Goal: Contribute content: Contribute content

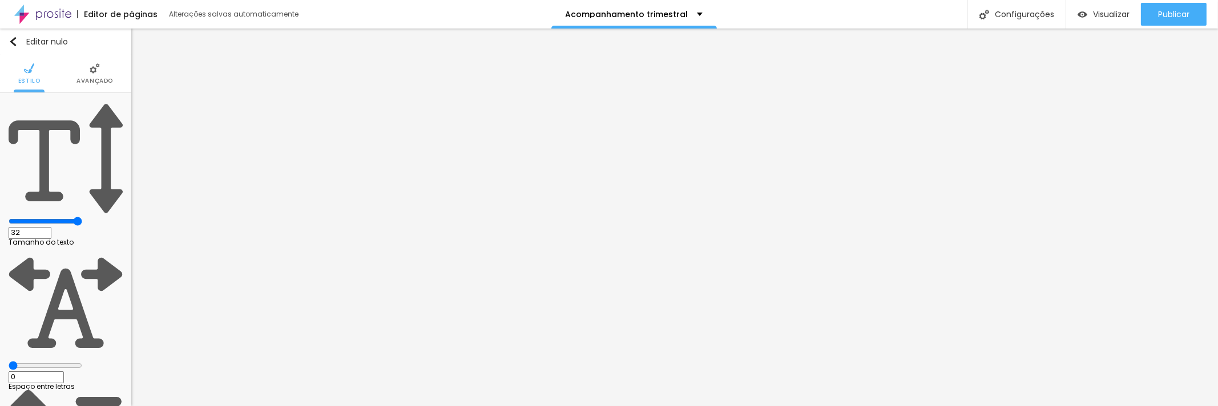
type input "31"
type input "30"
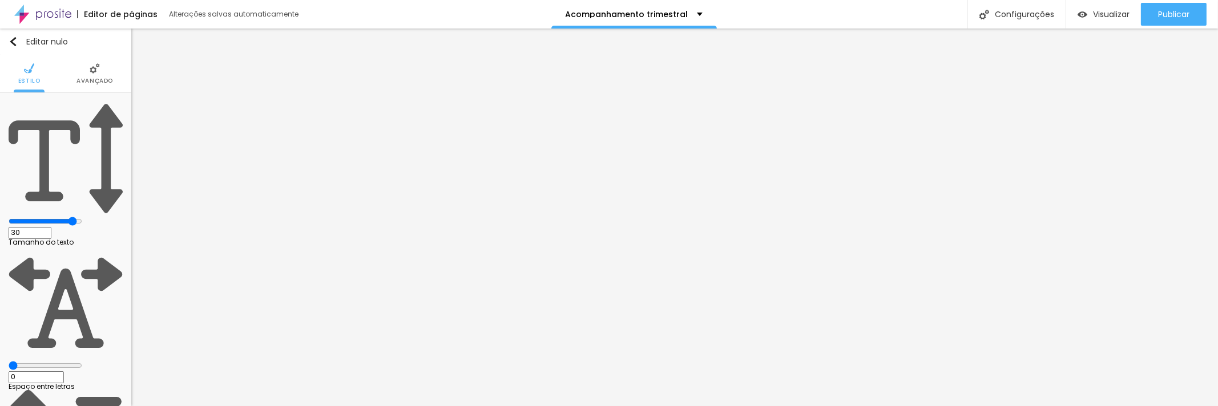
click at [82, 217] on input "range" at bounding box center [46, 221] width 74 height 9
type input "31"
type input "30"
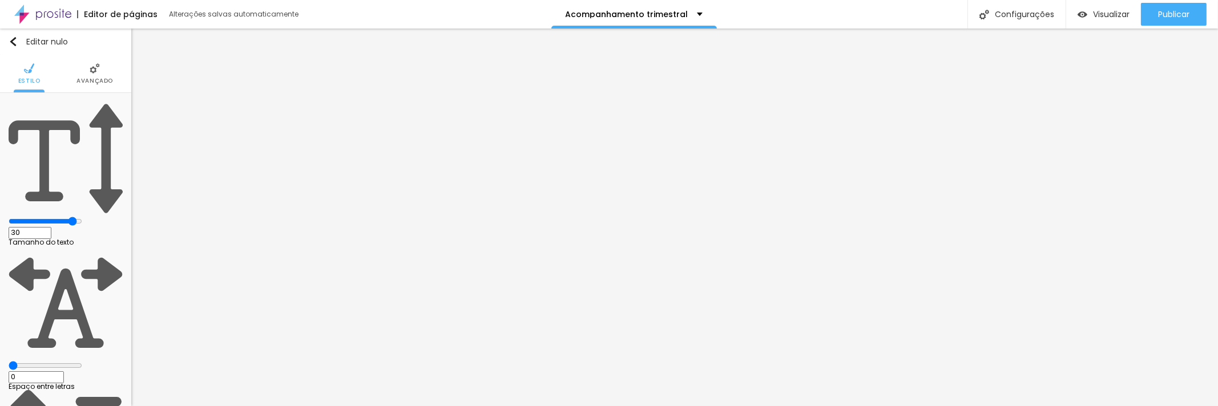
type input "30"
click at [82, 217] on input "range" at bounding box center [46, 221] width 74 height 9
type input "31"
type input "30"
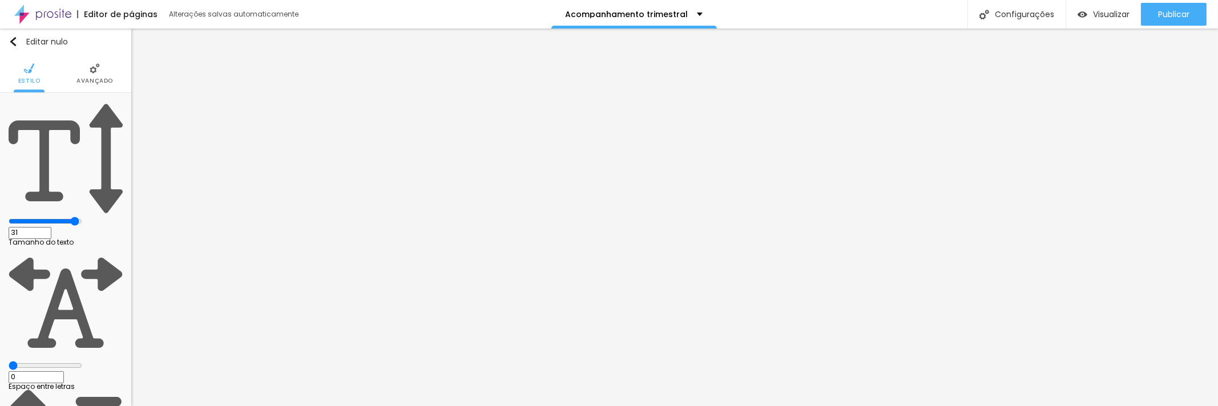
type input "30"
click at [82, 217] on input "range" at bounding box center [46, 221] width 74 height 9
type input "29"
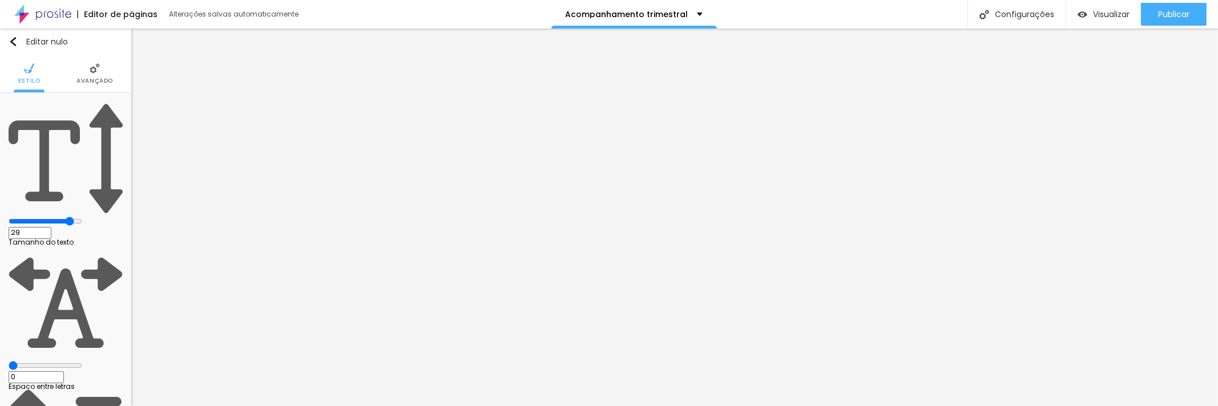
type input "28"
type input "27"
drag, startPoint x: 91, startPoint y: 114, endPoint x: 80, endPoint y: 113, distance: 11.5
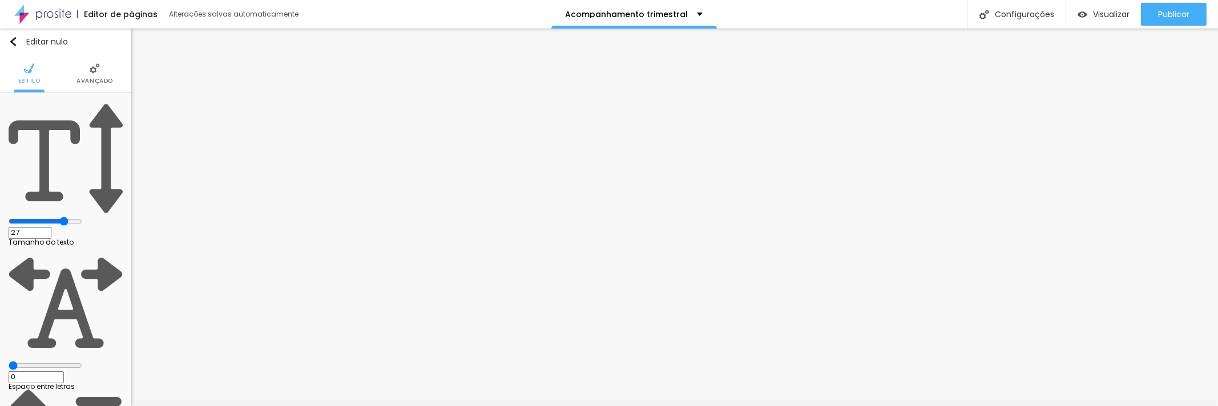
type input "27"
click at [80, 217] on input "range" at bounding box center [46, 221] width 74 height 9
click at [51, 227] on input "32" at bounding box center [30, 233] width 43 height 12
type input "8"
type input "2"
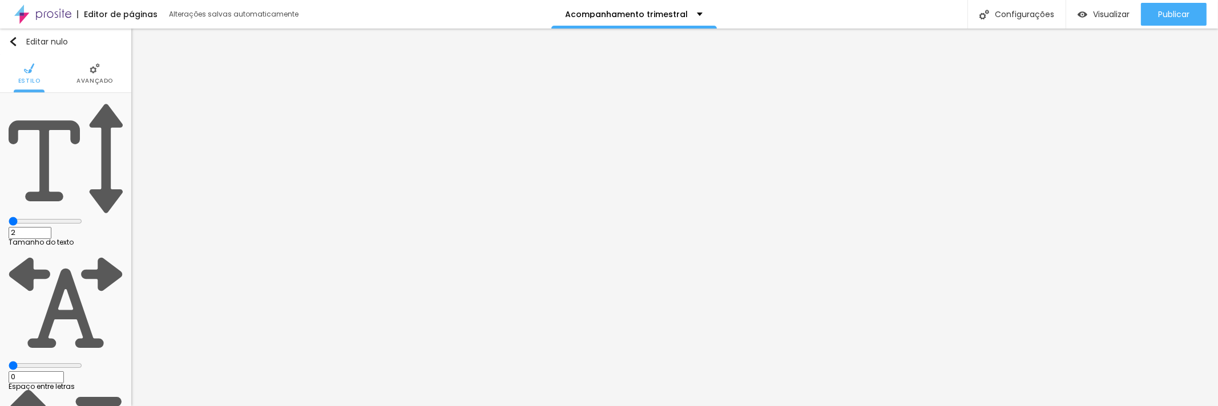
type input "20"
type input "8"
type input "2"
type input "27"
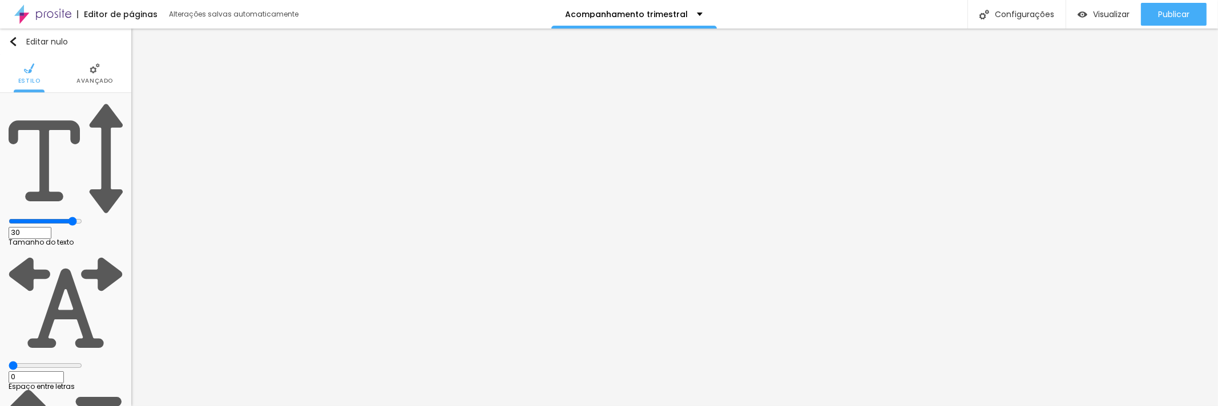
click at [51, 227] on input "30" at bounding box center [30, 233] width 43 height 12
type input "8"
type input "3"
type input "20"
type input "8"
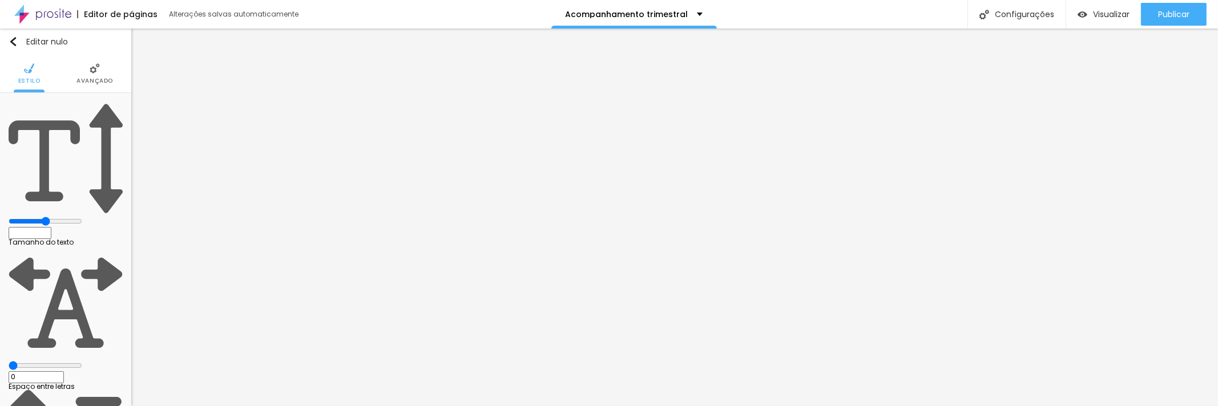
type input "2"
type input "27"
click at [51, 227] on input "30" at bounding box center [30, 233] width 43 height 12
type input "8"
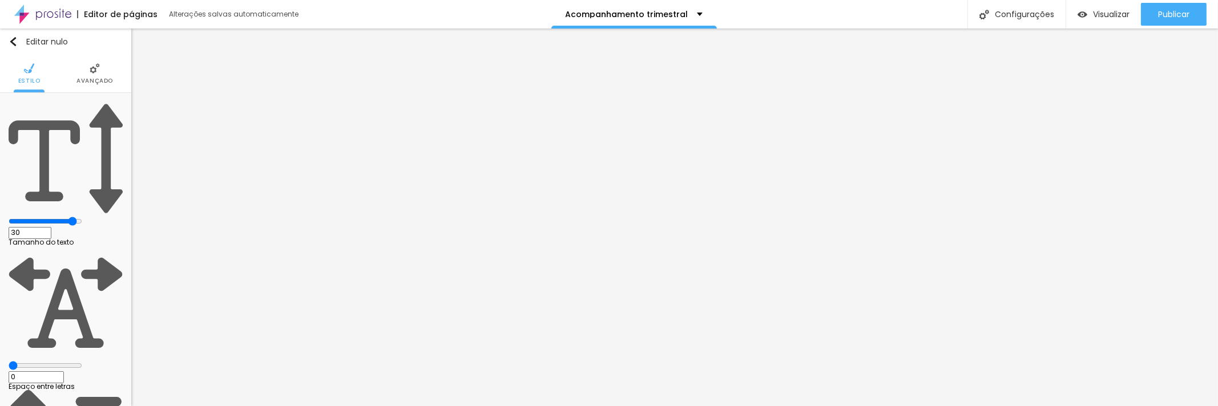
type input "0"
type input "20"
type input "8"
type input "2"
type input "27"
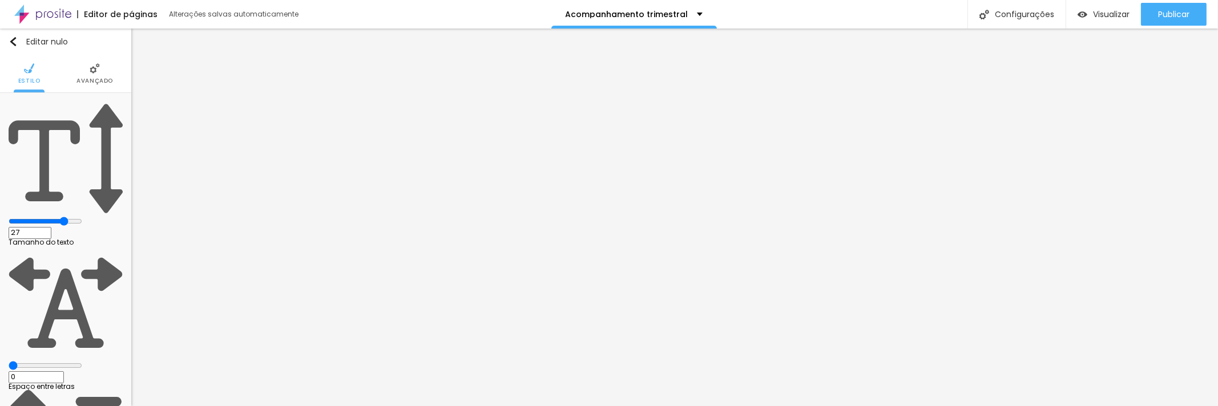
type input "27"
type input "28"
type input "29"
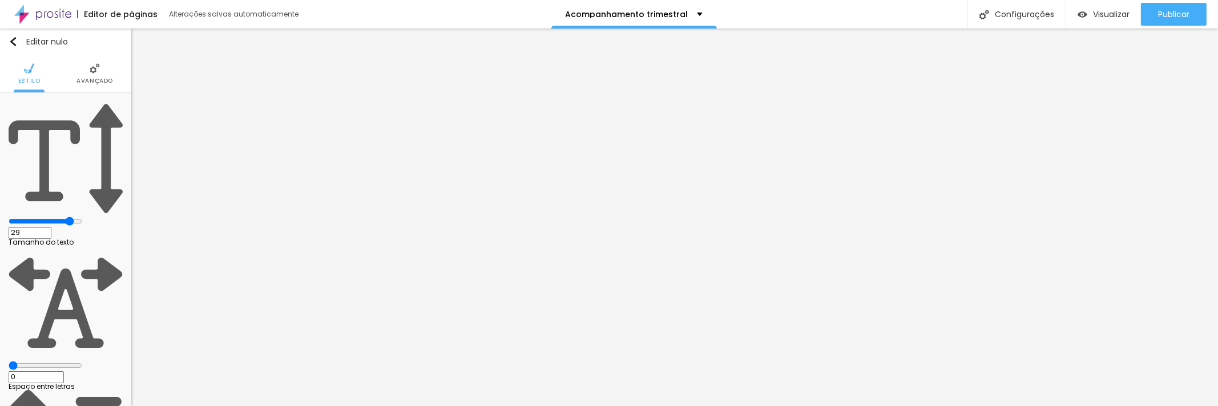
type input "32"
drag, startPoint x: 83, startPoint y: 112, endPoint x: 126, endPoint y: 121, distance: 44.2
type input "32"
click at [82, 217] on input "range" at bounding box center [46, 221] width 74 height 9
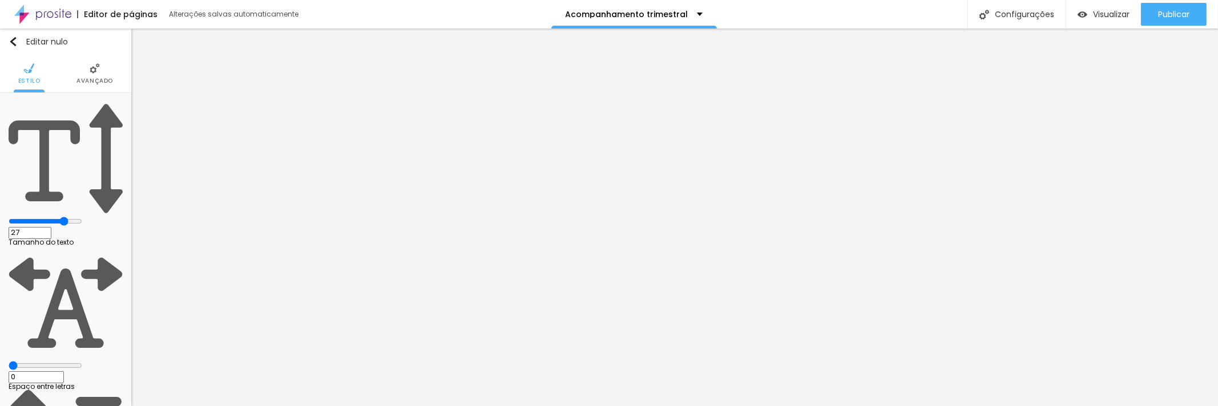
type input "29"
type input "30"
type input "32"
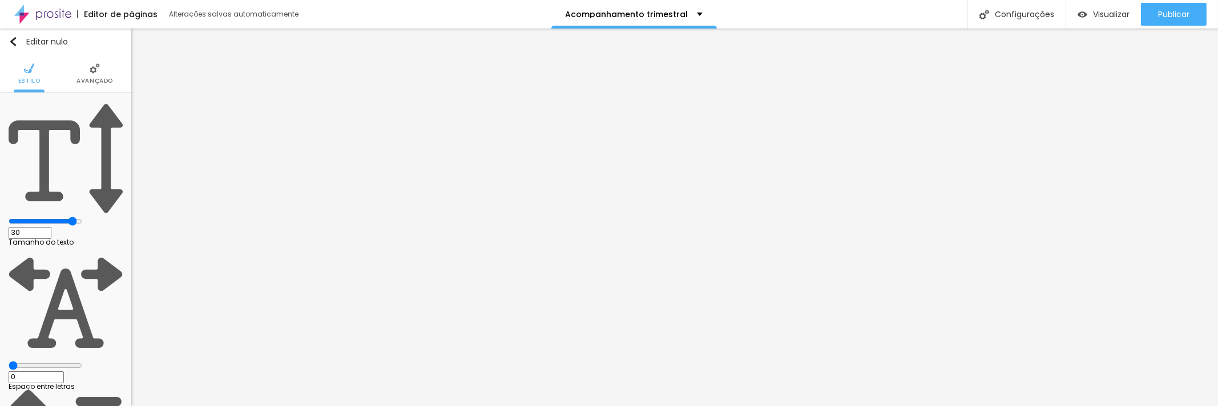
type input "32"
drag, startPoint x: 87, startPoint y: 110, endPoint x: 164, endPoint y: 117, distance: 77.4
type input "32"
click at [82, 217] on input "range" at bounding box center [46, 221] width 74 height 9
type input "32"
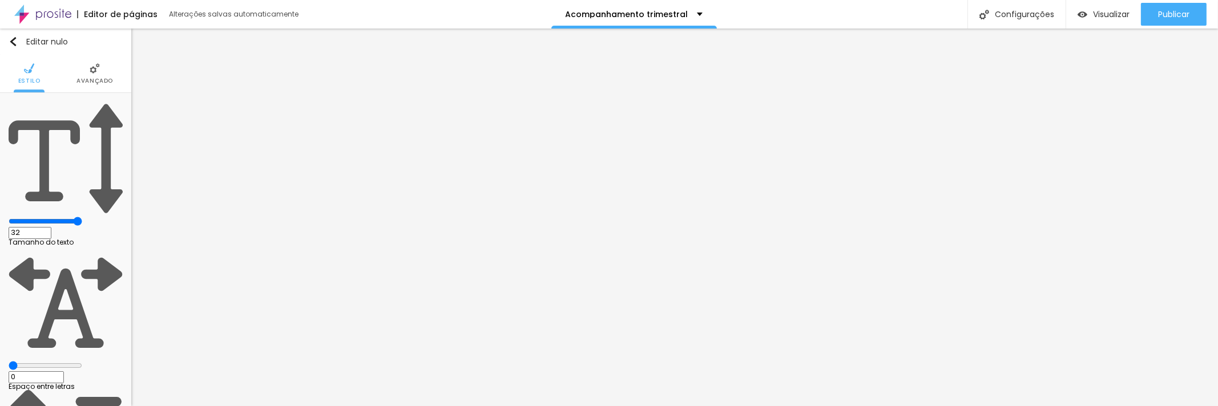
type input "32"
drag, startPoint x: 126, startPoint y: 115, endPoint x: 179, endPoint y: 118, distance: 53.7
type input "32"
click at [82, 217] on input "range" at bounding box center [46, 221] width 74 height 9
type input "26"
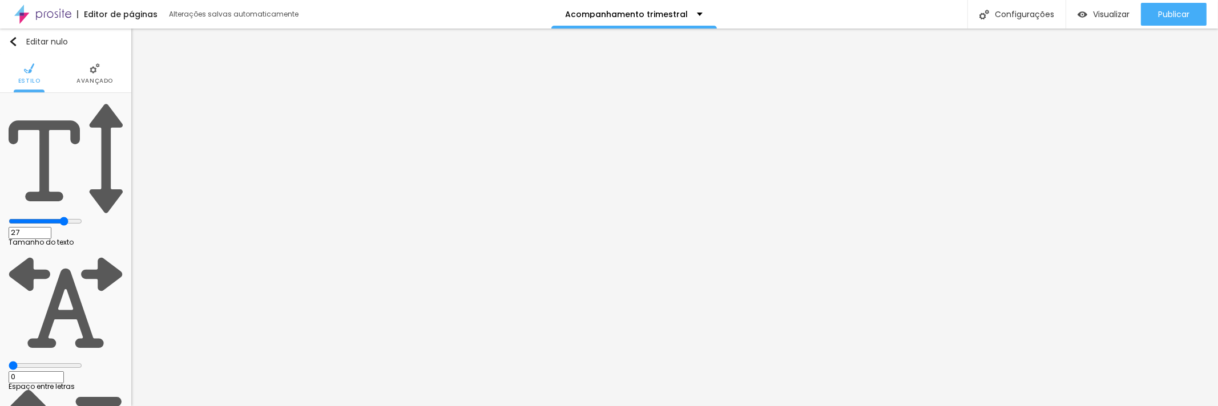
type input "26"
type input "30"
type input "32"
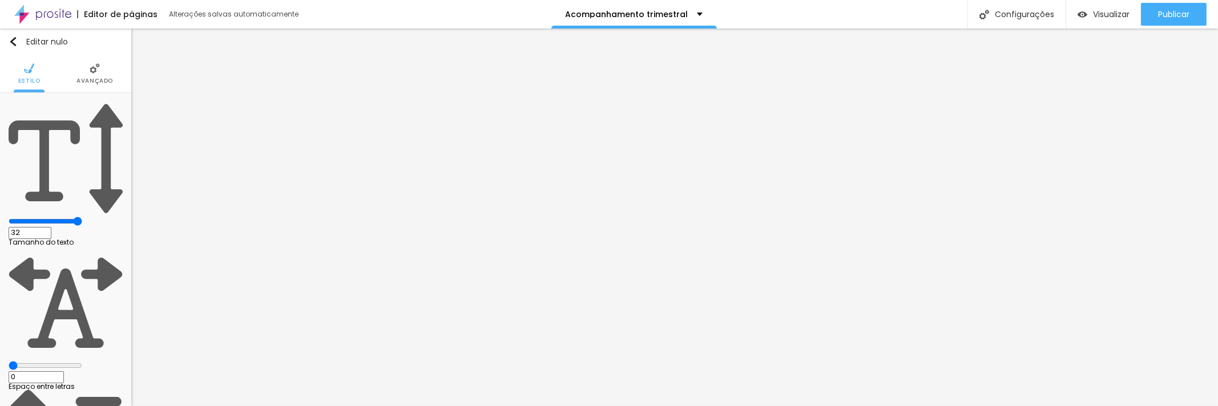
drag, startPoint x: 91, startPoint y: 112, endPoint x: 130, endPoint y: 90, distance: 44.7
type input "32"
click at [82, 217] on input "range" at bounding box center [46, 221] width 74 height 9
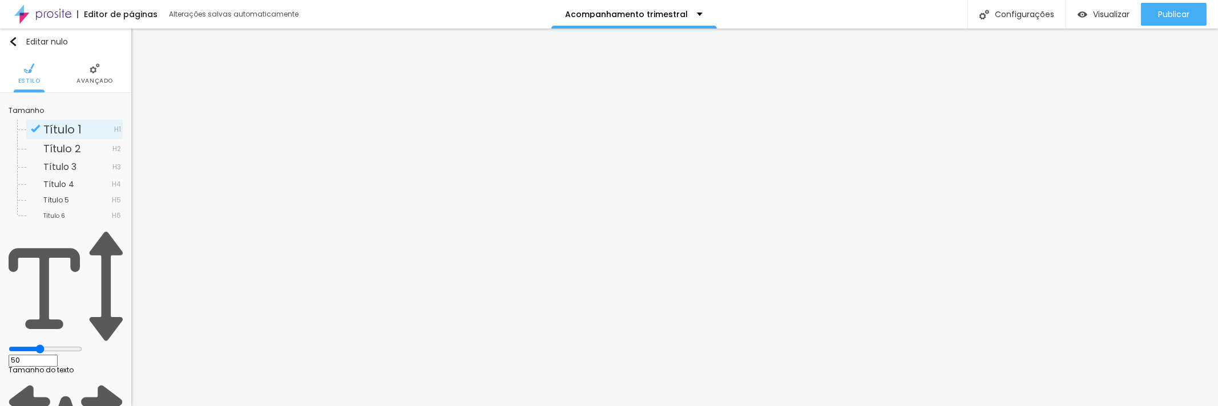
click at [89, 83] on font "Avançado" at bounding box center [94, 80] width 37 height 9
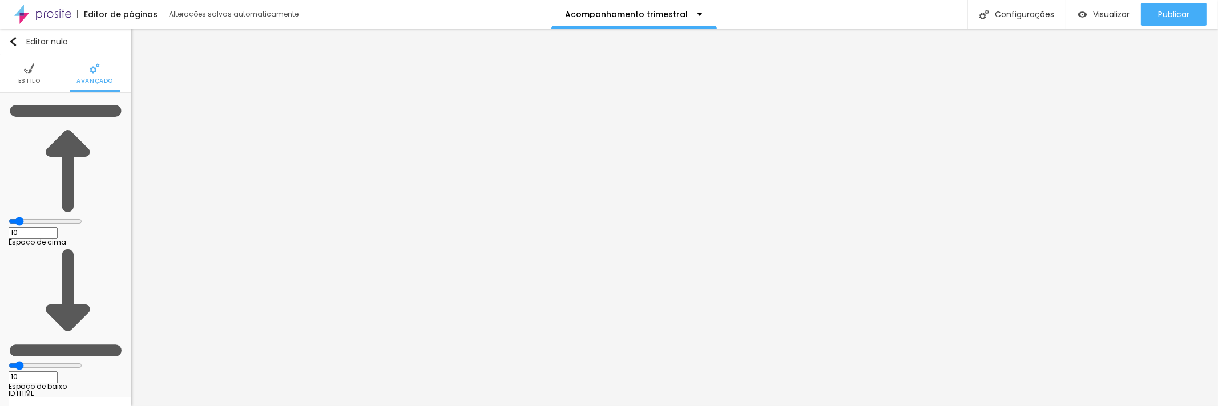
click at [24, 70] on img at bounding box center [29, 68] width 10 height 10
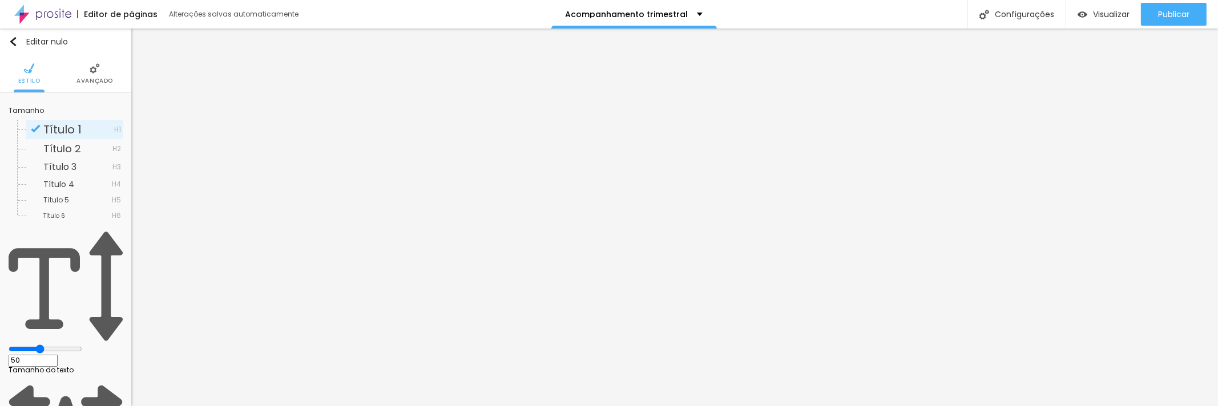
type input "49"
type input "48"
type input "49"
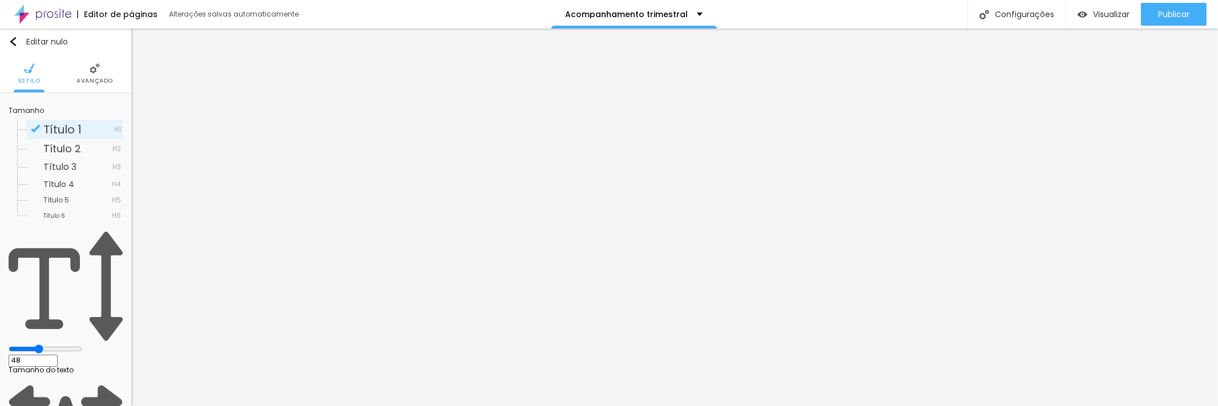
type input "49"
type input "50"
type input "49"
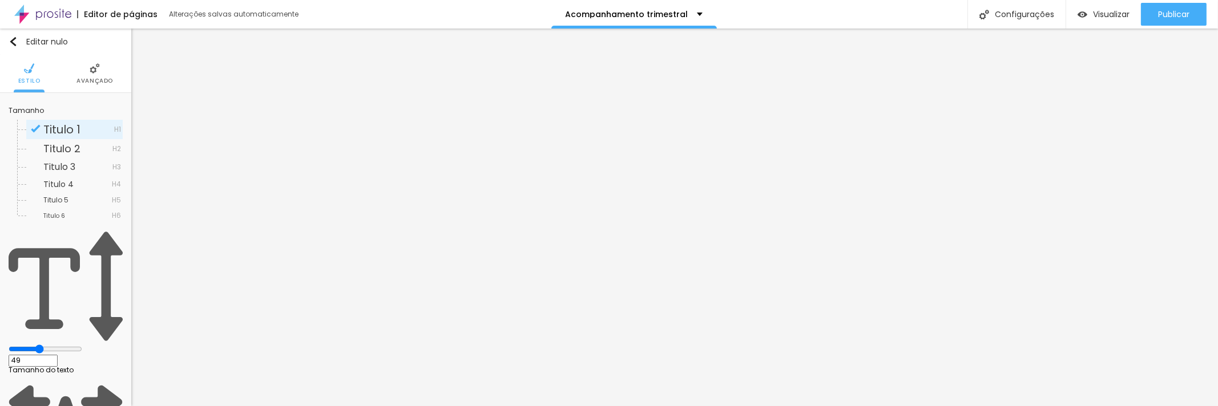
type input "48"
click at [54, 345] on input "range" at bounding box center [46, 349] width 74 height 9
type input "50"
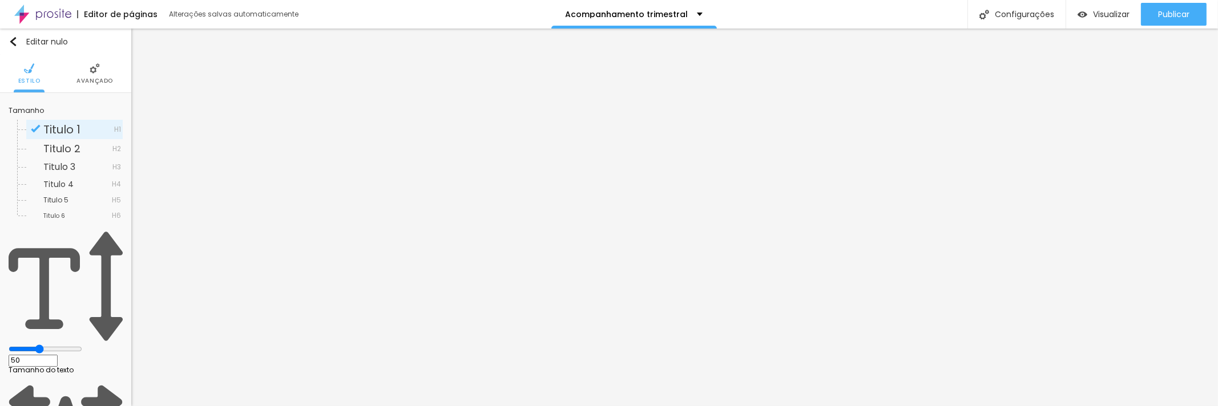
type input "49"
type input "48"
type input "47"
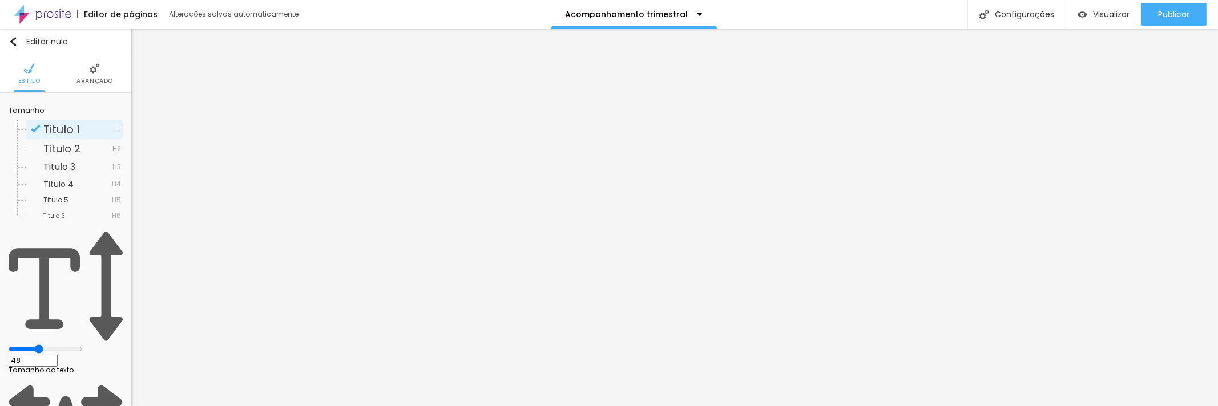
type input "47"
type input "48"
type input "49"
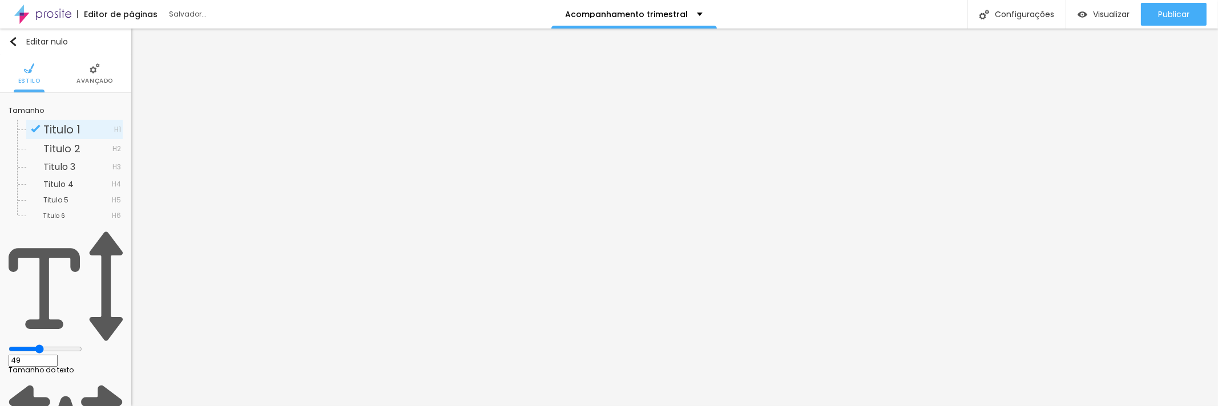
type input "49"
click at [54, 345] on input "range" at bounding box center [46, 349] width 74 height 9
type input "53"
type input "52"
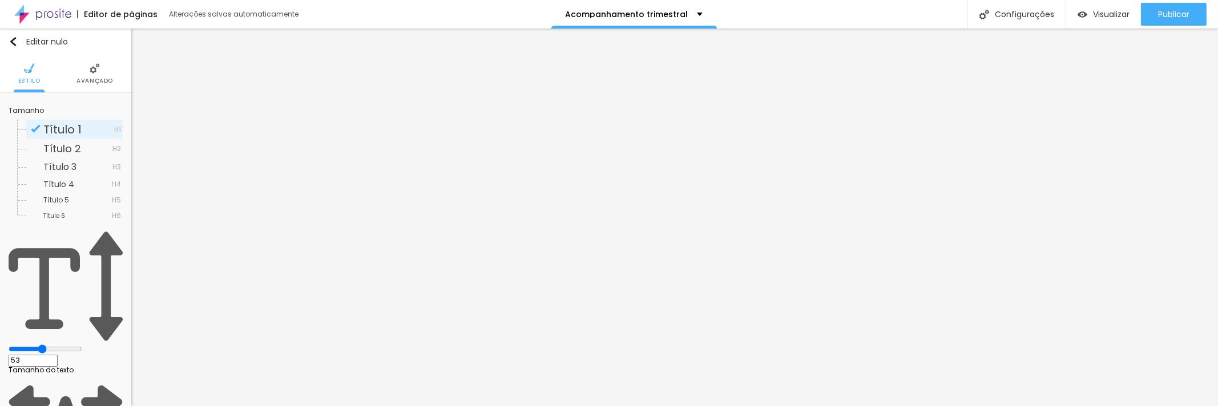
type input "52"
type input "51"
type input "50"
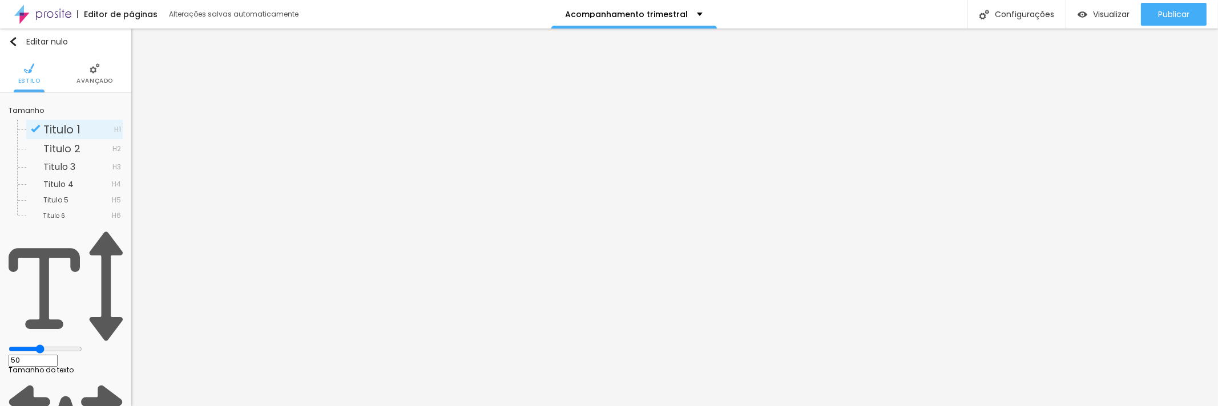
type input "49"
type input "48"
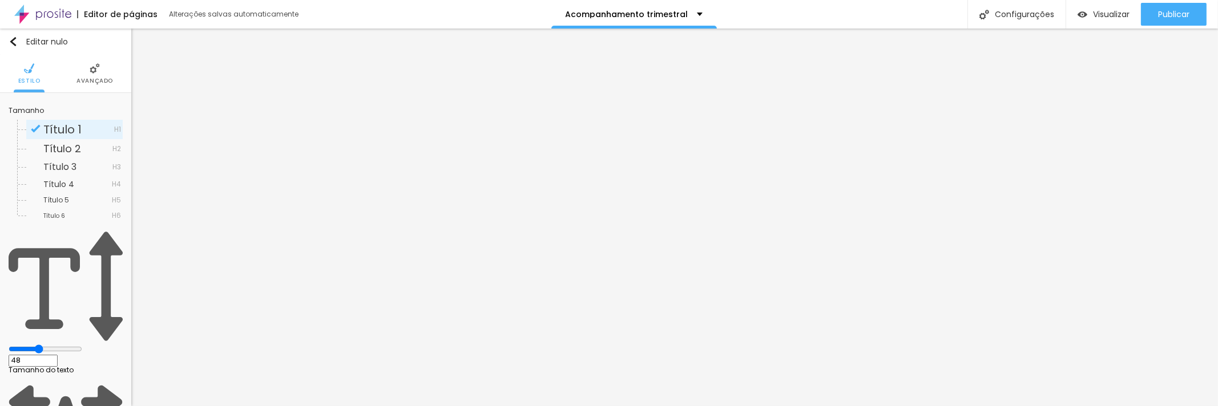
click at [54, 345] on input "range" at bounding box center [46, 349] width 74 height 9
type input "49"
type input "48"
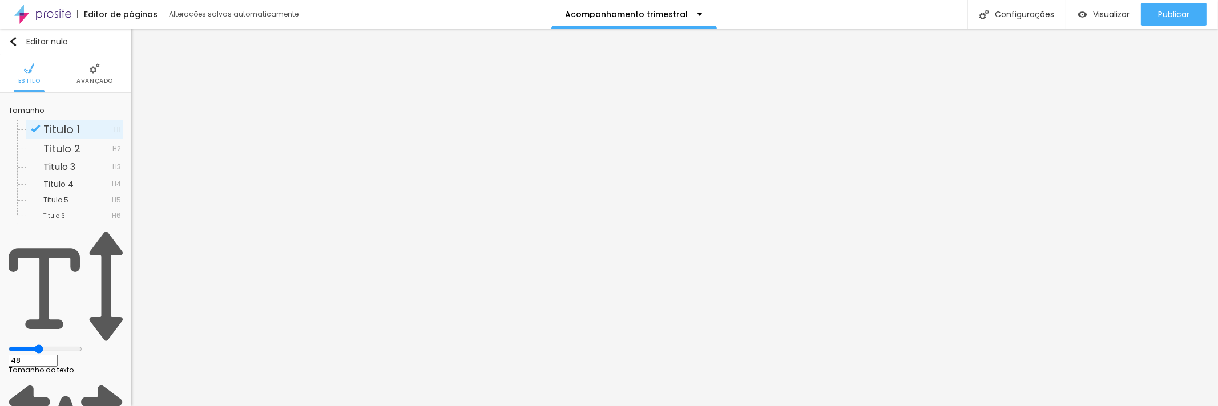
type input "47"
type input "48"
type input "49"
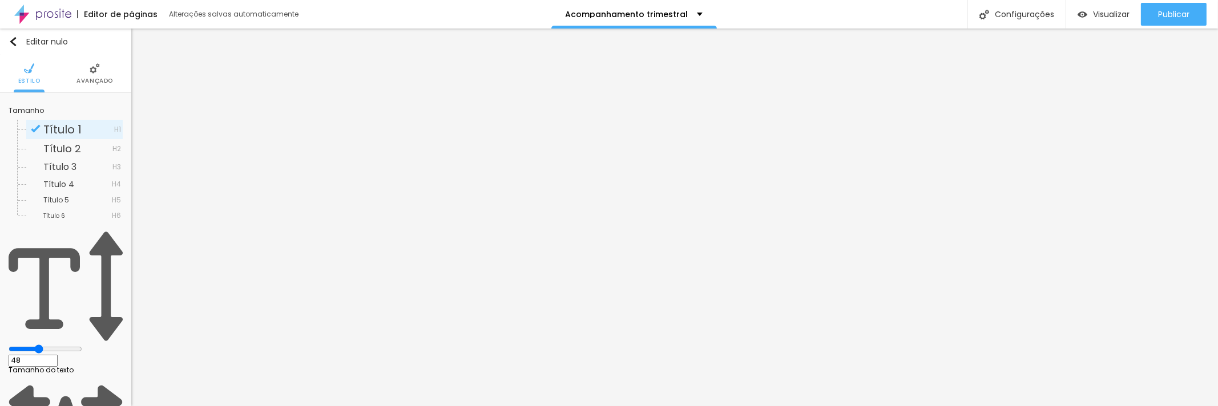
type input "49"
type input "48"
type input "47"
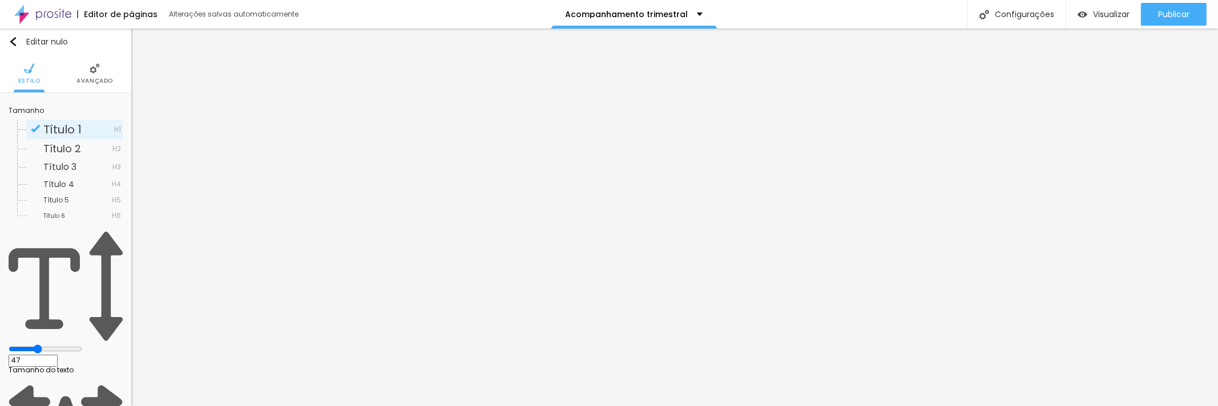
type input "48"
click at [54, 345] on input "range" at bounding box center [46, 349] width 74 height 9
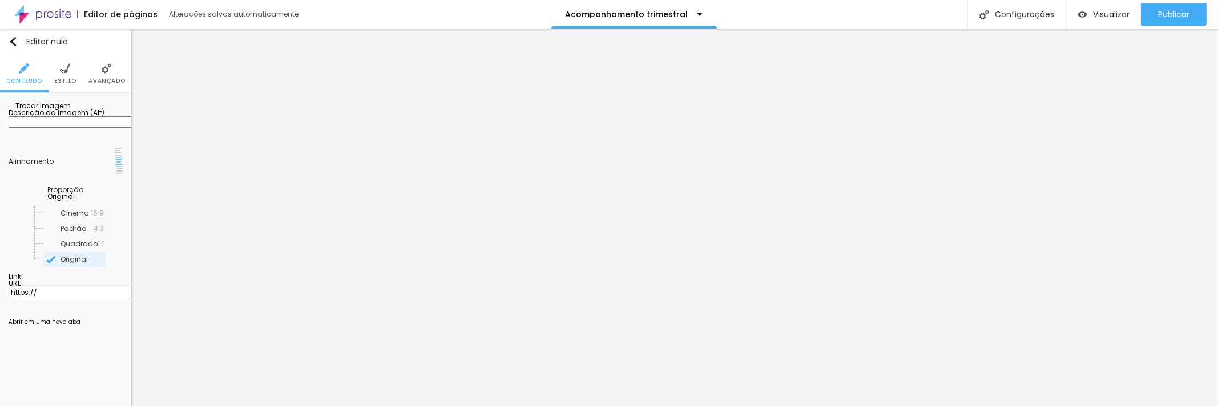
click at [44, 111] on font "Trocar imagem" at bounding box center [42, 106] width 55 height 10
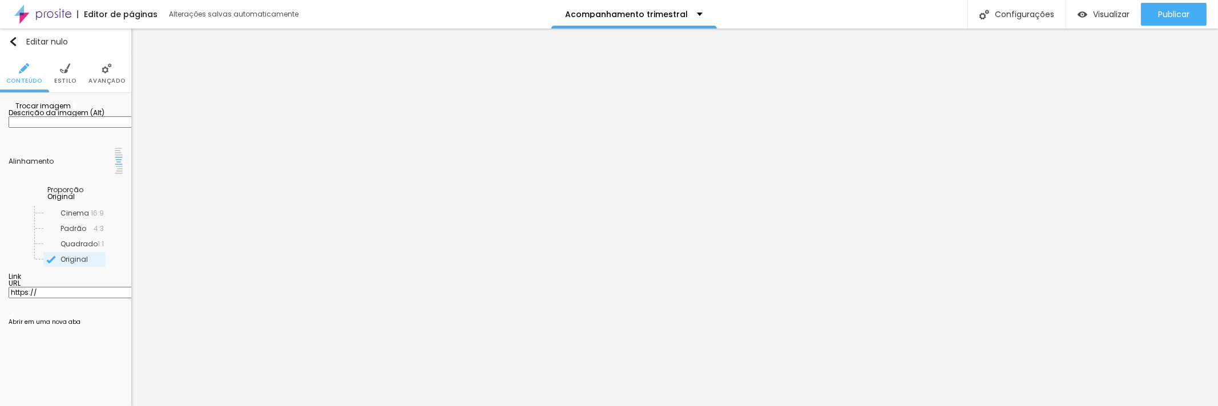
click at [58, 111] on font "Trocar imagem" at bounding box center [42, 106] width 55 height 10
click at [66, 111] on font "Trocar imagem" at bounding box center [42, 106] width 55 height 10
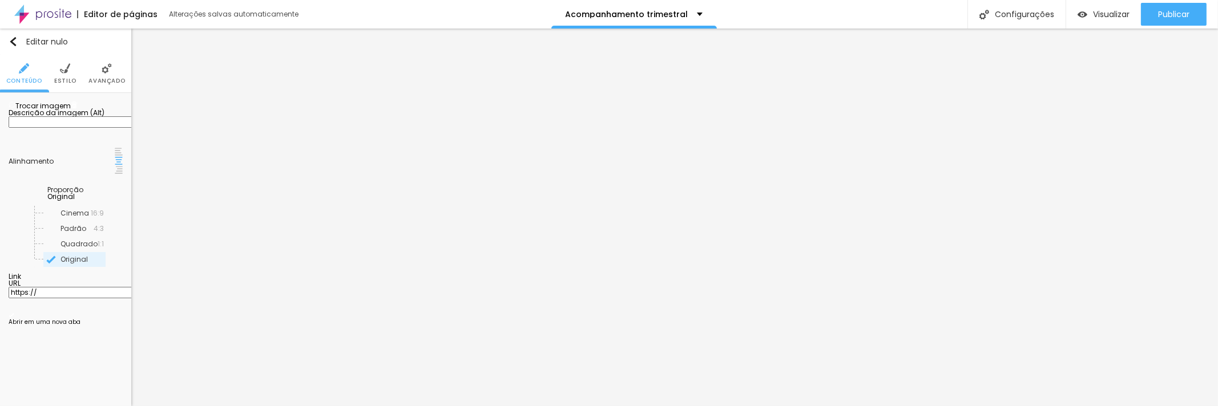
click at [35, 111] on font "Trocar imagem" at bounding box center [42, 106] width 55 height 10
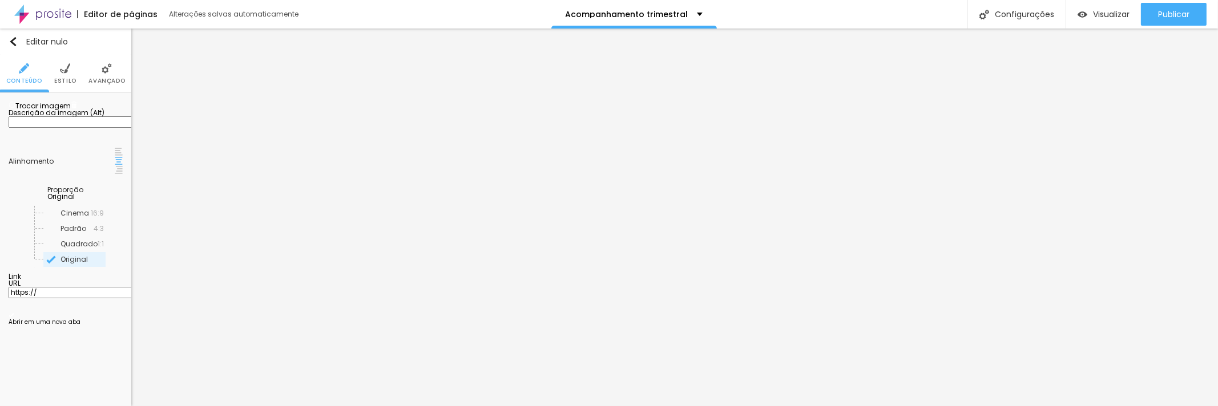
click at [53, 111] on span "Trocar imagem" at bounding box center [40, 106] width 62 height 10
click at [51, 111] on font "Trocar imagem" at bounding box center [42, 106] width 55 height 10
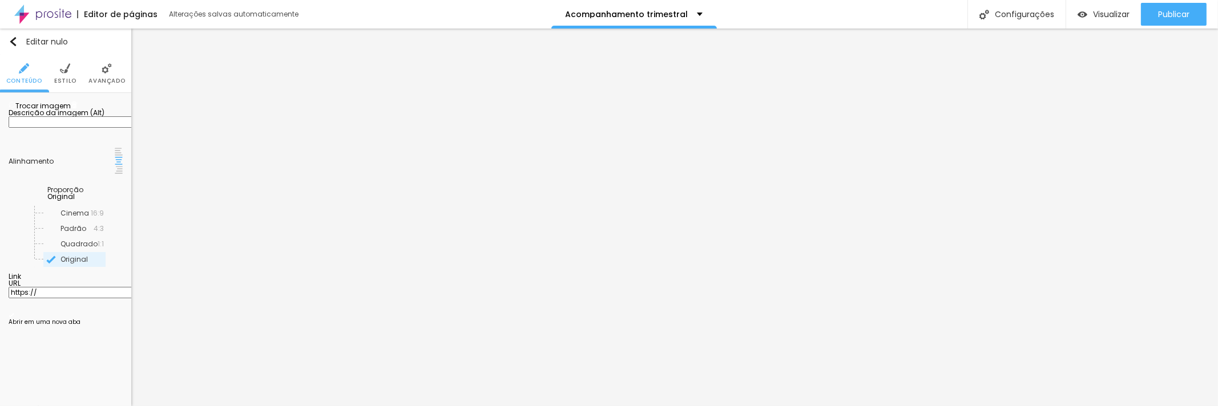
click at [46, 111] on font "Trocar imagem" at bounding box center [42, 106] width 55 height 10
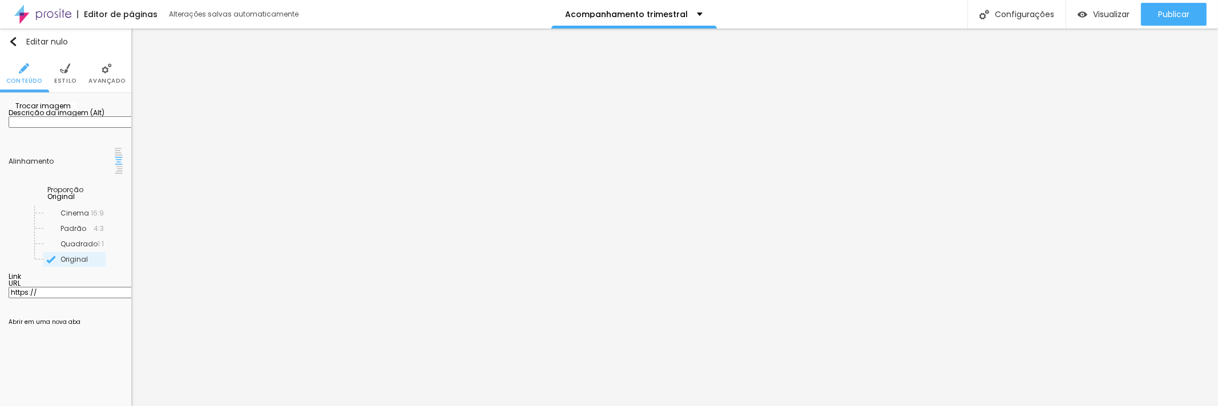
click at [48, 111] on font "Trocar imagem" at bounding box center [42, 106] width 55 height 10
click at [60, 111] on font "Trocar imagem" at bounding box center [42, 106] width 55 height 10
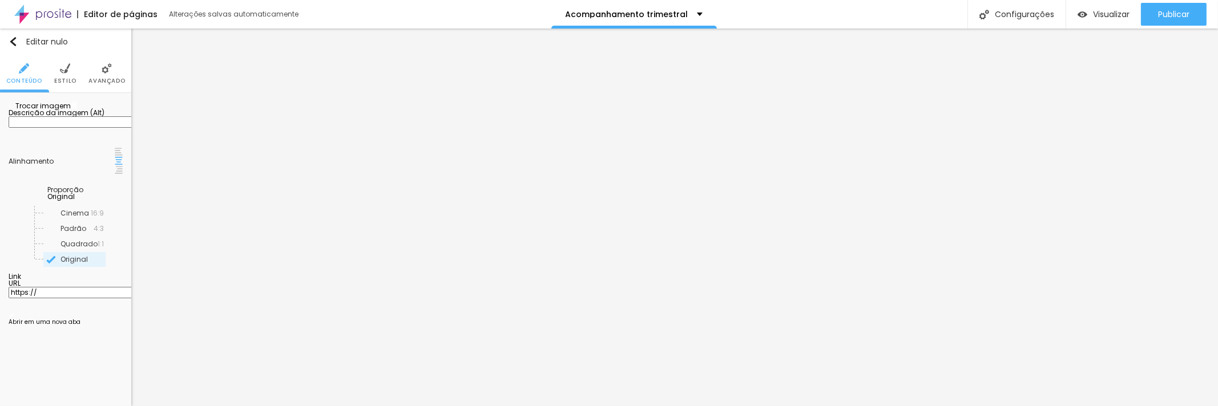
click at [51, 111] on font "Trocar imagem" at bounding box center [42, 106] width 55 height 10
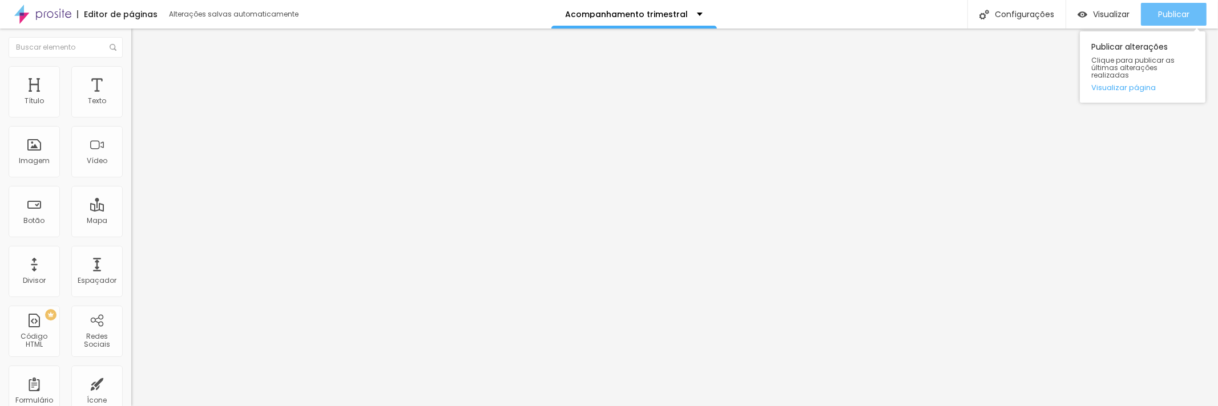
click at [1169, 13] on font "Publicar" at bounding box center [1173, 14] width 31 height 11
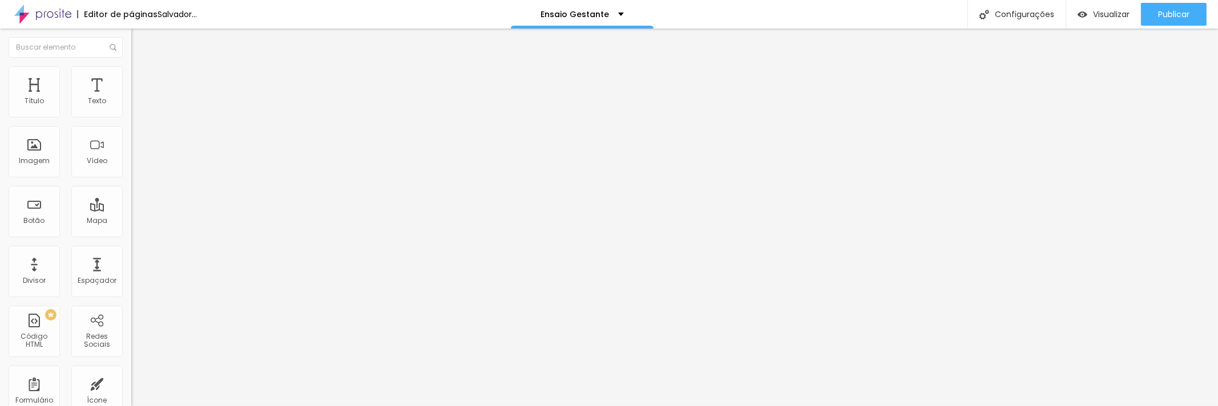
click at [138, 98] on font "Trocar imagem" at bounding box center [165, 93] width 55 height 10
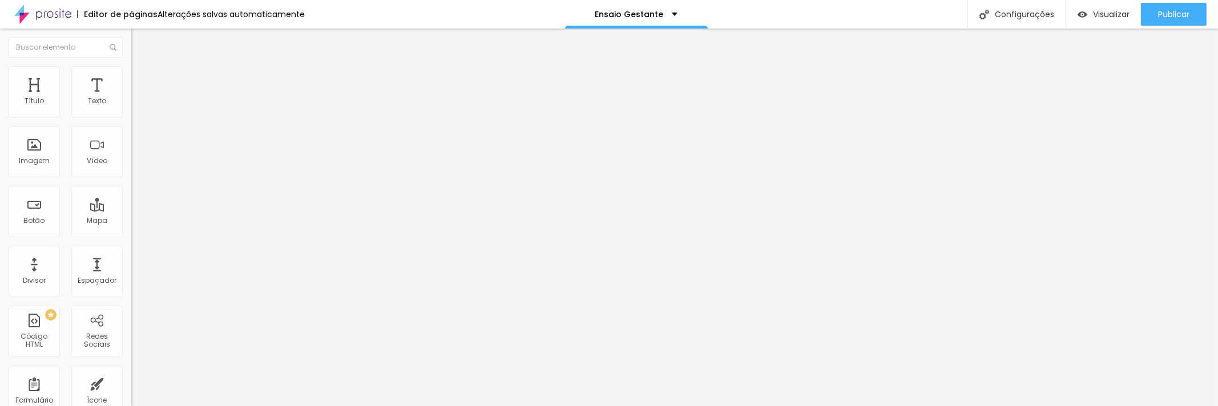
click at [257, 406] on div at bounding box center [609, 413] width 1218 height 0
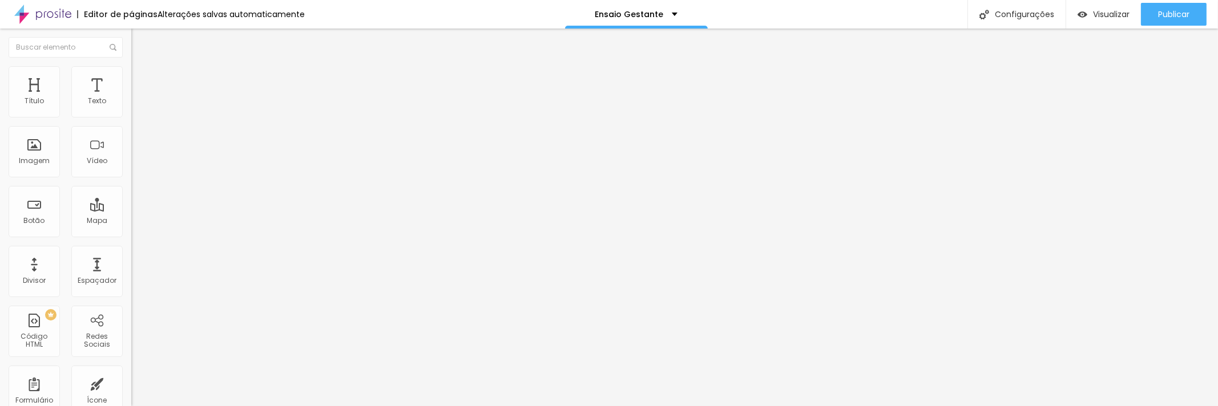
click at [138, 98] on font "Trocar imagem" at bounding box center [165, 93] width 55 height 10
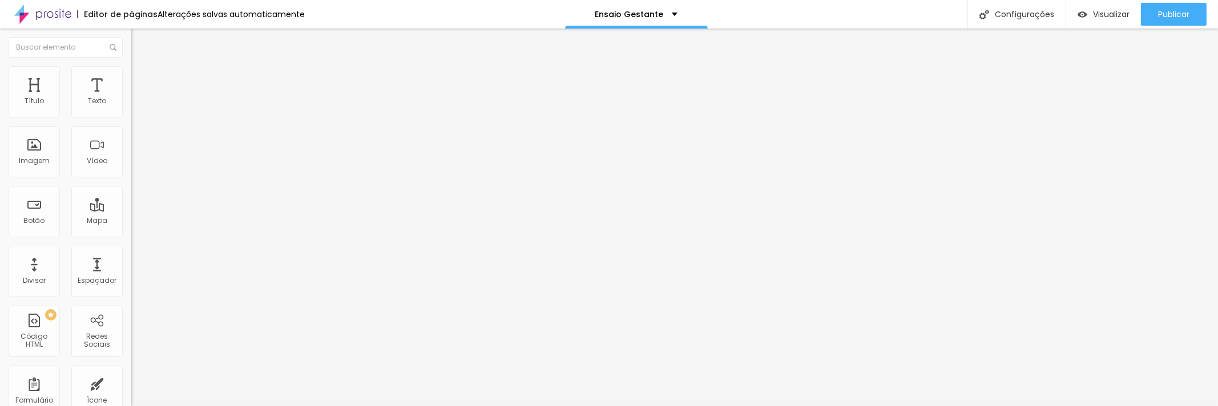
click at [138, 98] on font "Trocar imagem" at bounding box center [165, 93] width 55 height 10
click at [131, 98] on span "Trocar imagem" at bounding box center [162, 93] width 62 height 10
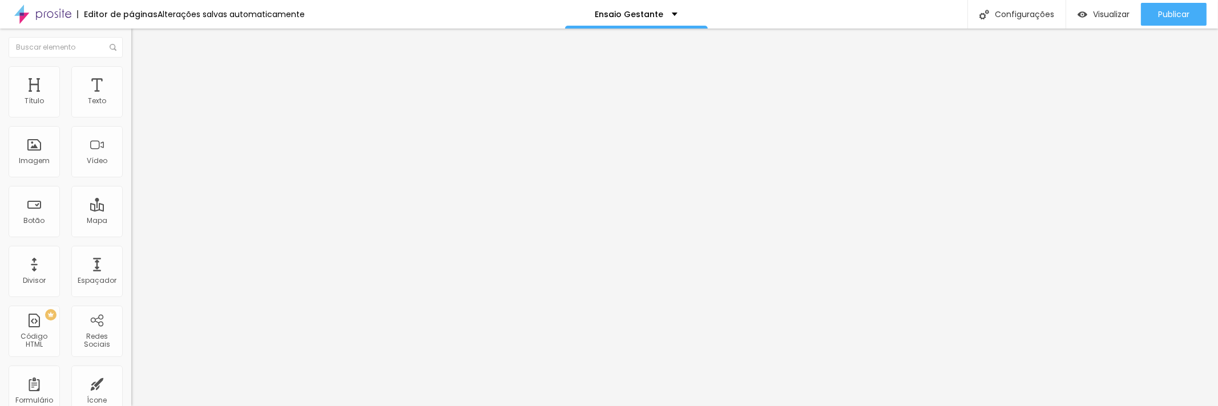
click at [131, 98] on span "Trocar imagem" at bounding box center [162, 93] width 62 height 10
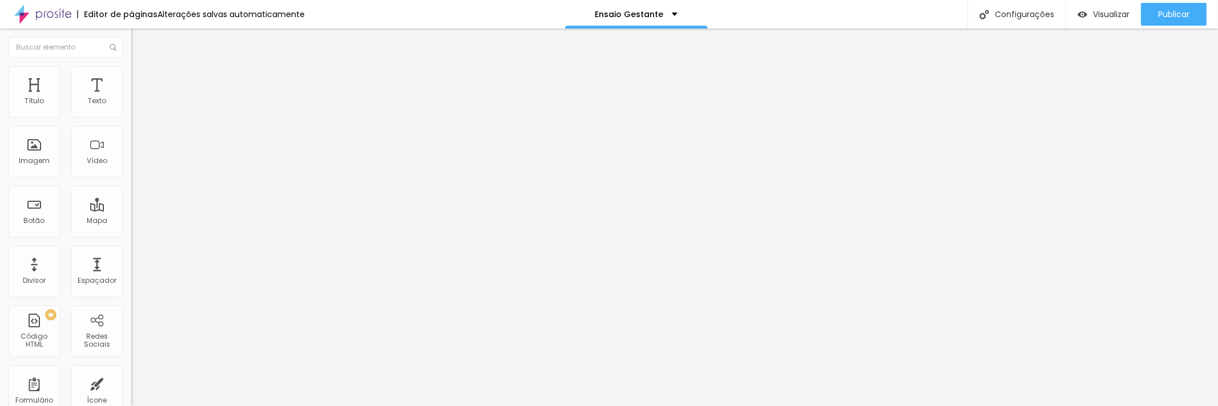
click at [138, 98] on font "Trocar imagem" at bounding box center [165, 93] width 55 height 10
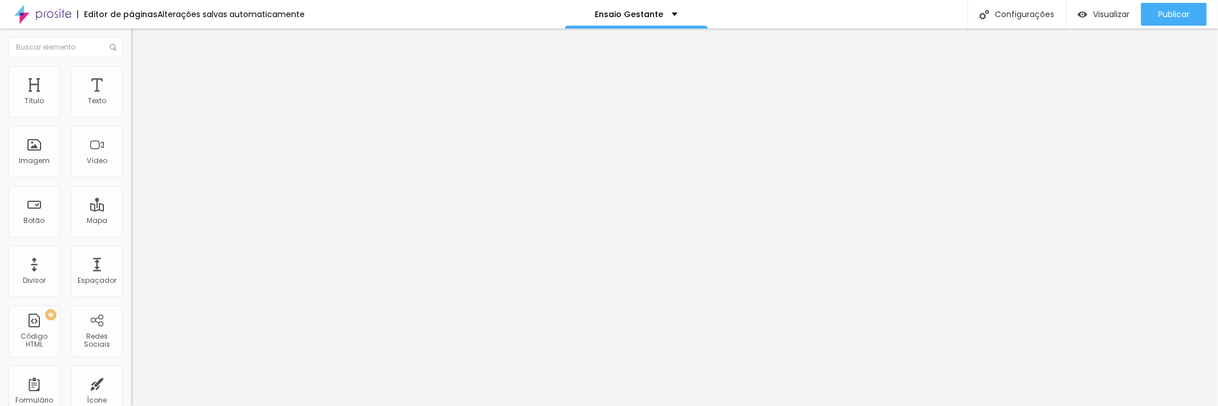
click at [138, 98] on font "Trocar imagem" at bounding box center [165, 93] width 55 height 10
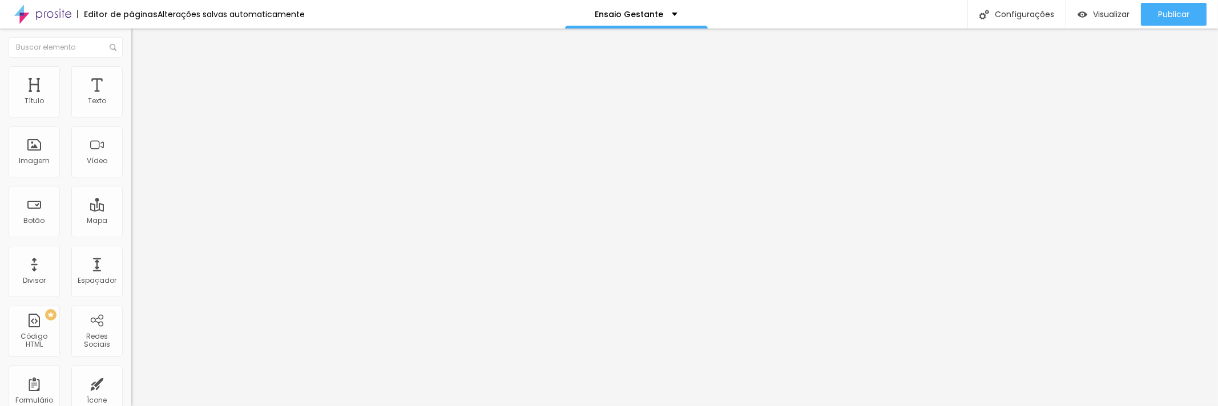
click at [138, 98] on font "Trocar imagem" at bounding box center [165, 93] width 55 height 10
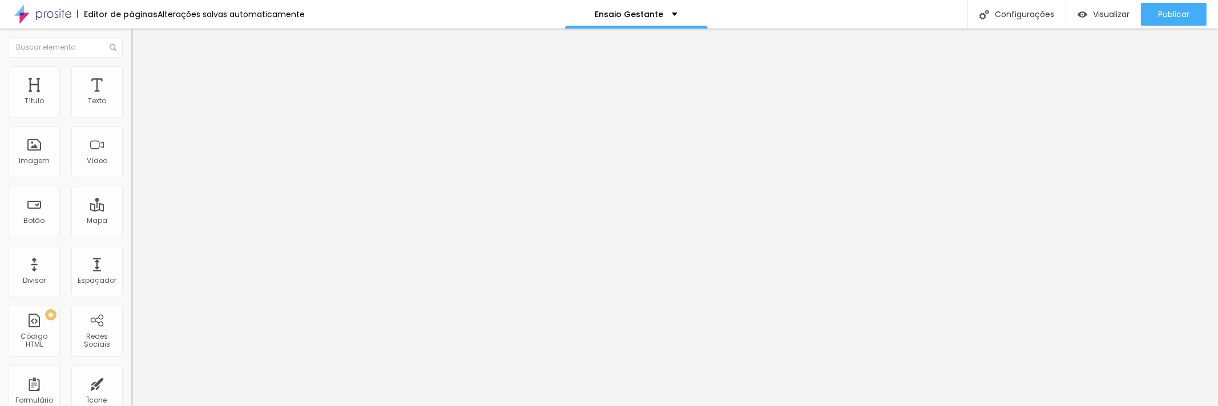
click at [138, 98] on font "Trocar imagem" at bounding box center [165, 93] width 55 height 10
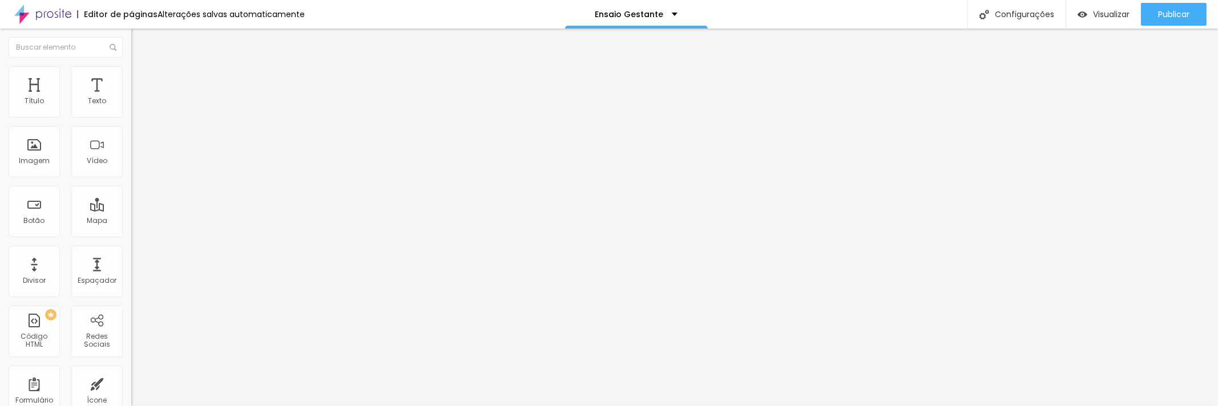
click at [138, 98] on font "Trocar imagem" at bounding box center [165, 93] width 55 height 10
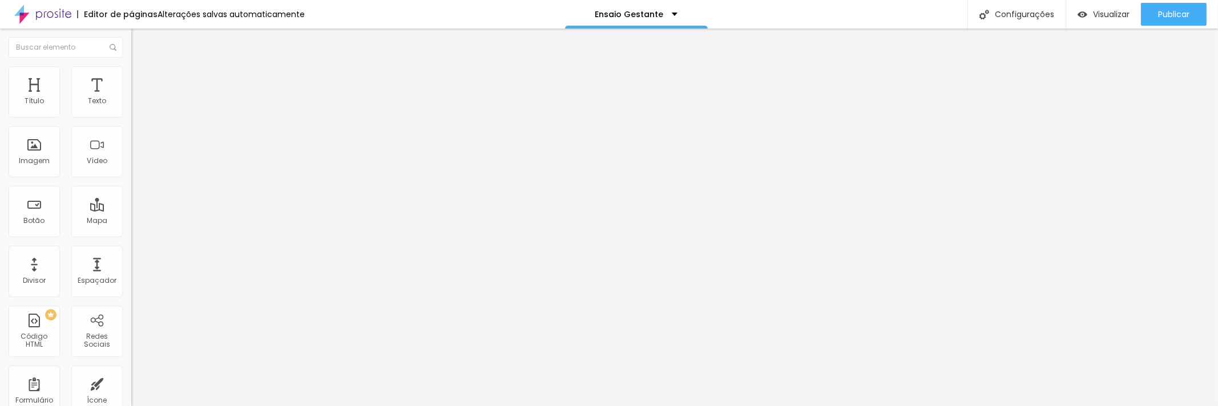
click at [131, 76] on li "Estilo" at bounding box center [196, 71] width 131 height 11
drag, startPoint x: 110, startPoint y: 115, endPoint x: 120, endPoint y: 118, distance: 10.7
click at [131, 118] on div "32 Tamanho do texto" at bounding box center [196, 159] width 131 height 162
type input "8"
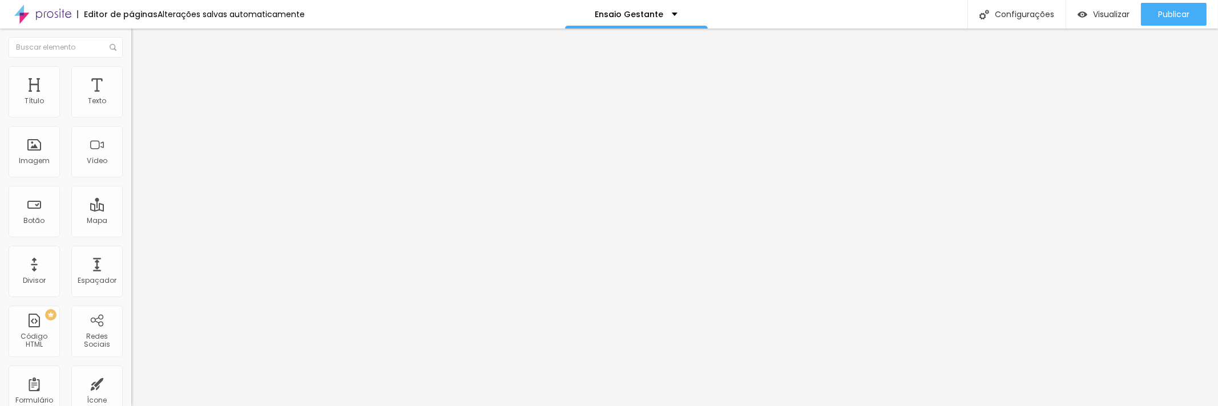
type input "8"
type input "20"
type input "8"
type input "2"
type input "27"
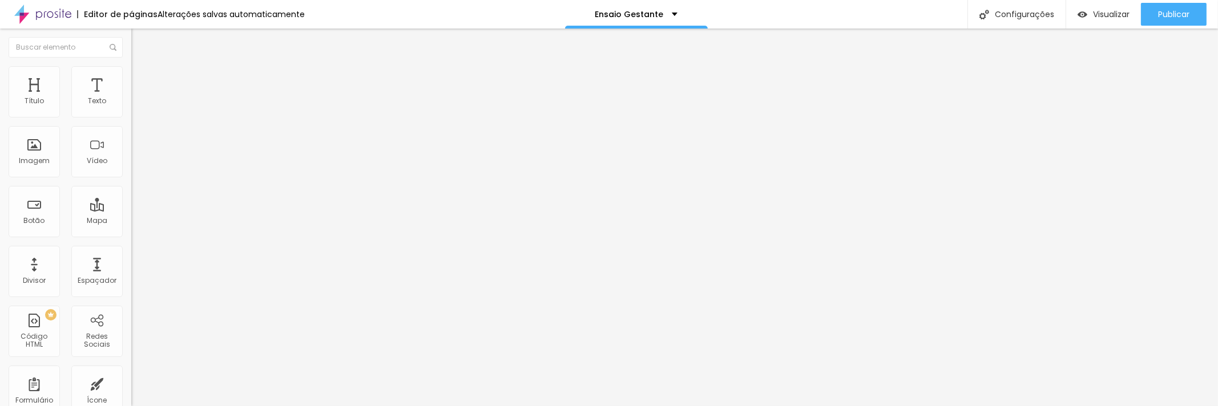
type input "27"
drag, startPoint x: 112, startPoint y: 115, endPoint x: 119, endPoint y: 114, distance: 6.4
click at [131, 220] on input "32" at bounding box center [152, 226] width 43 height 12
type input "8"
type input "2"
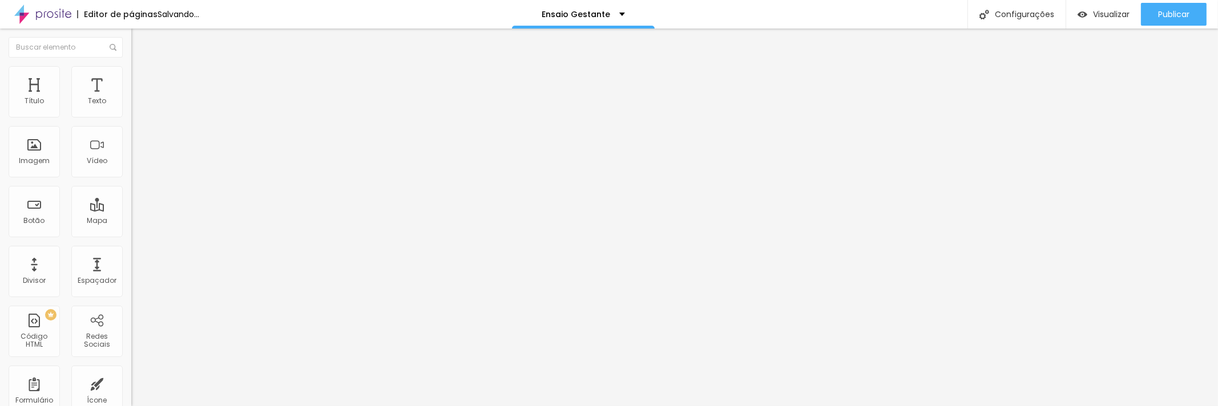
type input "27"
click at [131, 108] on div "32 Tamanho do texto" at bounding box center [196, 159] width 131 height 162
click at [131, 220] on input "32" at bounding box center [152, 226] width 43 height 12
type input "8"
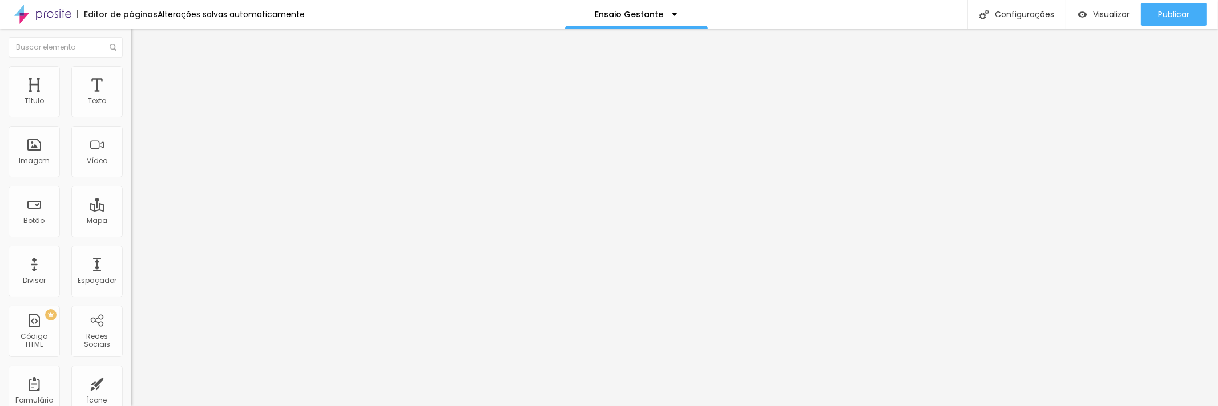
type input "3"
type input "20"
type input "8"
type input "2"
type input "27"
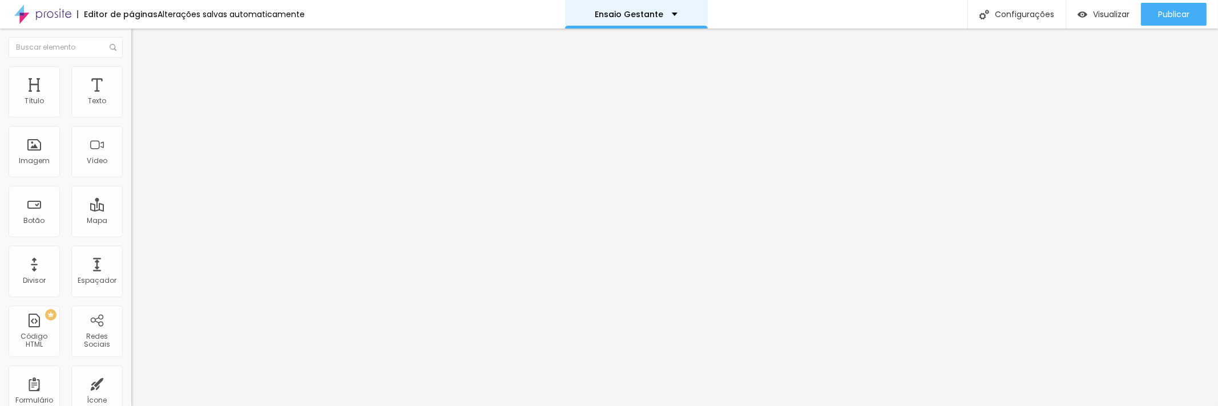
type input "27"
drag, startPoint x: 109, startPoint y: 112, endPoint x: 128, endPoint y: 115, distance: 19.6
click at [131, 115] on div "32 Tamanho do texto 0 Espaço entre letras 1.3 Altura da linha 0 Espaço entre pa…" at bounding box center [196, 401] width 131 height 646
type input "8"
type input "2"
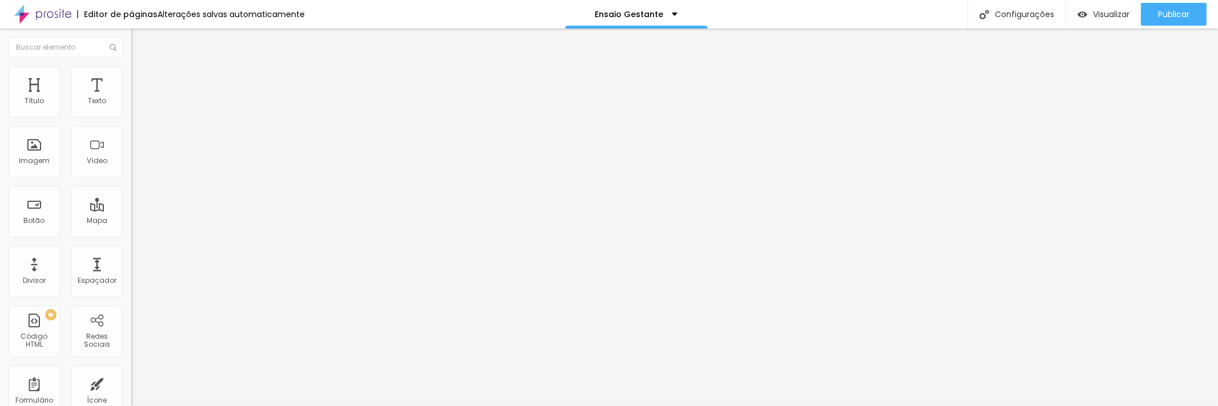
type input "27"
click at [1168, 13] on font "Publicar" at bounding box center [1173, 14] width 31 height 11
